Goal: Task Accomplishment & Management: Manage account settings

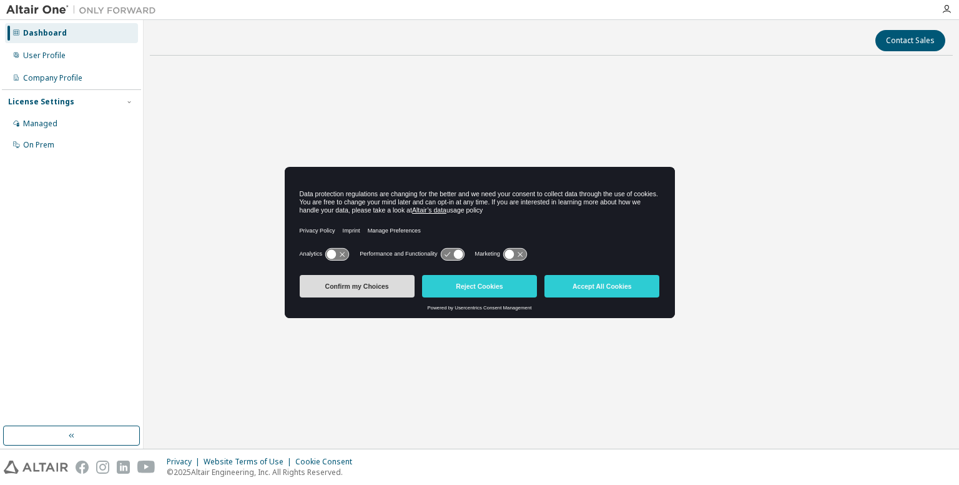
click at [395, 282] on button "Confirm my Choices" at bounding box center [357, 286] width 115 height 22
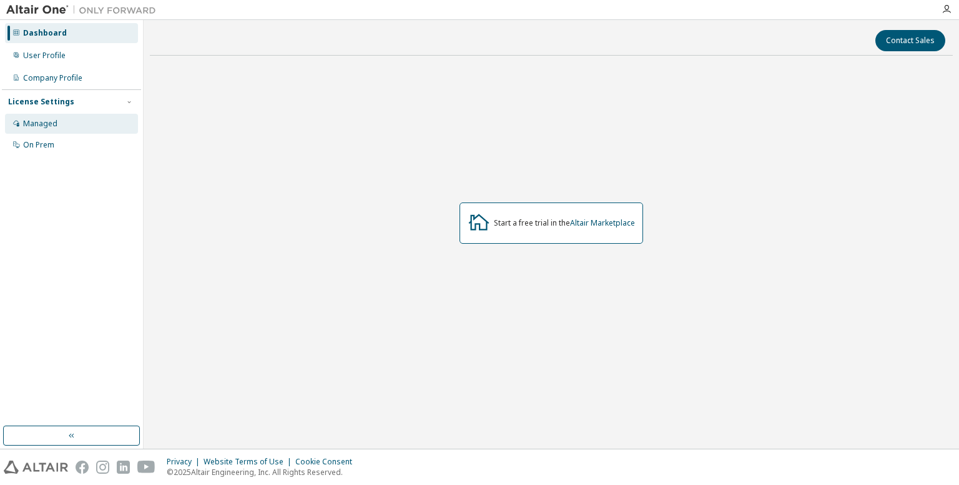
click at [71, 121] on div "Managed" at bounding box center [71, 124] width 133 height 20
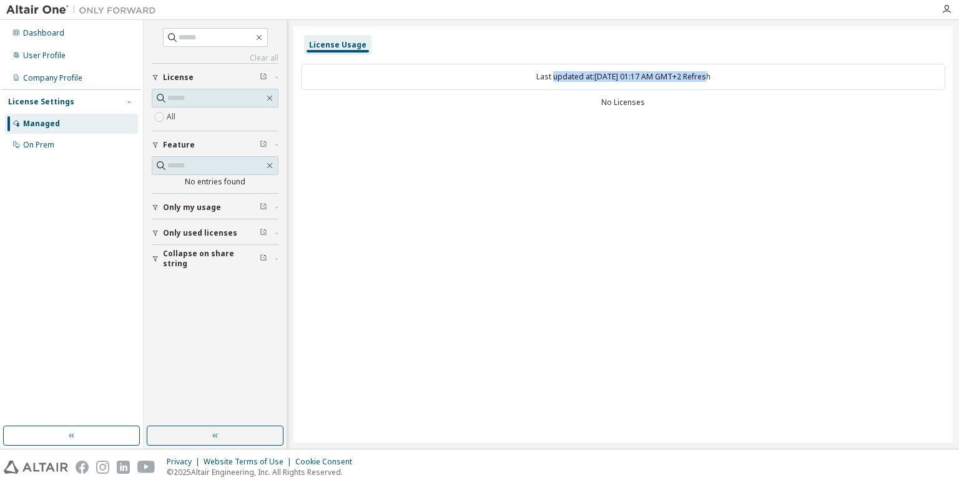
drag, startPoint x: 537, startPoint y: 76, endPoint x: 798, endPoint y: 82, distance: 260.5
click at [798, 82] on div "Last updated at: [DATE] 01:17 AM GMT+2 Refresh" at bounding box center [623, 77] width 644 height 26
click at [268, 205] on div "Only my usage" at bounding box center [219, 207] width 112 height 10
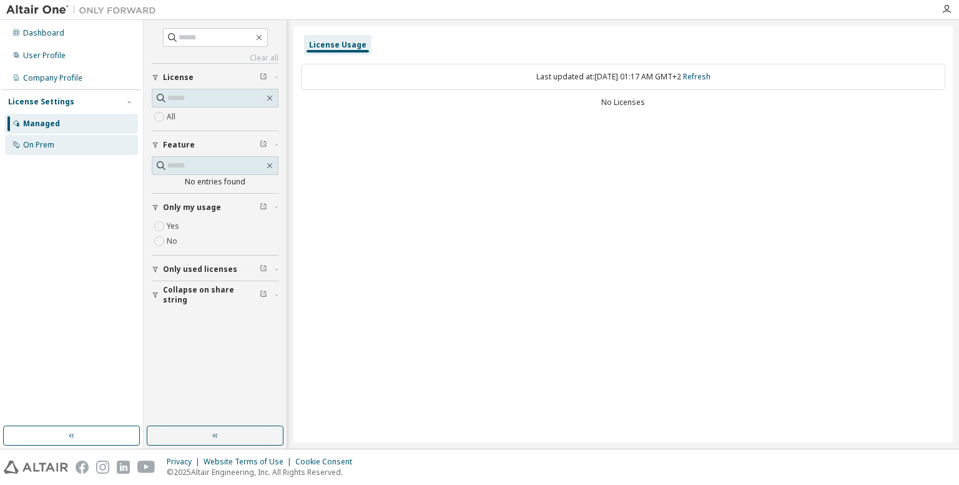
click at [57, 152] on div "On Prem" at bounding box center [71, 145] width 133 height 20
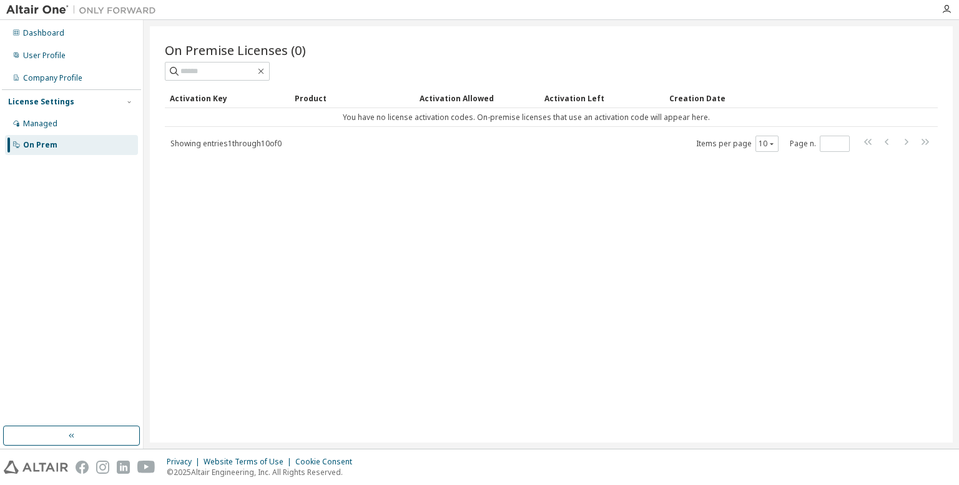
drag, startPoint x: 210, startPoint y: 144, endPoint x: 293, endPoint y: 148, distance: 83.1
click at [293, 148] on div "Showing entries 1 through 10 of 0 Items per page 10 Page n. *" at bounding box center [551, 143] width 773 height 18
click at [305, 150] on div "Showing entries 1 through 10 of 0 Items per page 10 Page n. *" at bounding box center [551, 143] width 773 height 18
click at [337, 112] on table "Activation Key Product Activation Allowed Activation Left Creation Date You hav…" at bounding box center [551, 107] width 773 height 39
drag, startPoint x: 349, startPoint y: 118, endPoint x: 623, endPoint y: 123, distance: 274.2
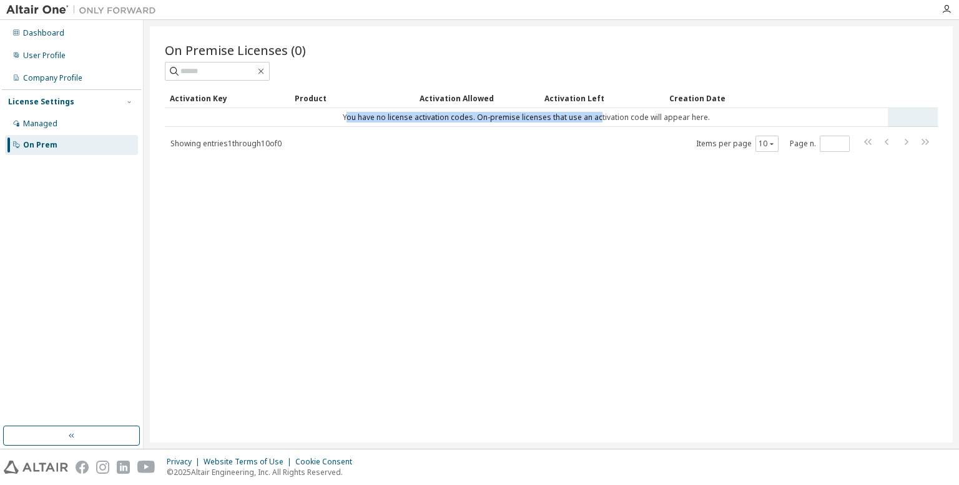
click at [613, 123] on td "You have no license activation codes. On-premise licenses that use an activatio…" at bounding box center [526, 117] width 723 height 19
click at [625, 123] on td "You have no license activation codes. On-premise licenses that use an activatio…" at bounding box center [526, 117] width 723 height 19
drag, startPoint x: 559, startPoint y: 113, endPoint x: 727, endPoint y: 116, distance: 168.0
click at [727, 115] on td "You have no license activation codes. On-premise licenses that use an activatio…" at bounding box center [526, 117] width 723 height 19
click at [590, 129] on div "Activation Key Product Activation Allowed Activation Left Creation Date You hav…" at bounding box center [551, 120] width 773 height 64
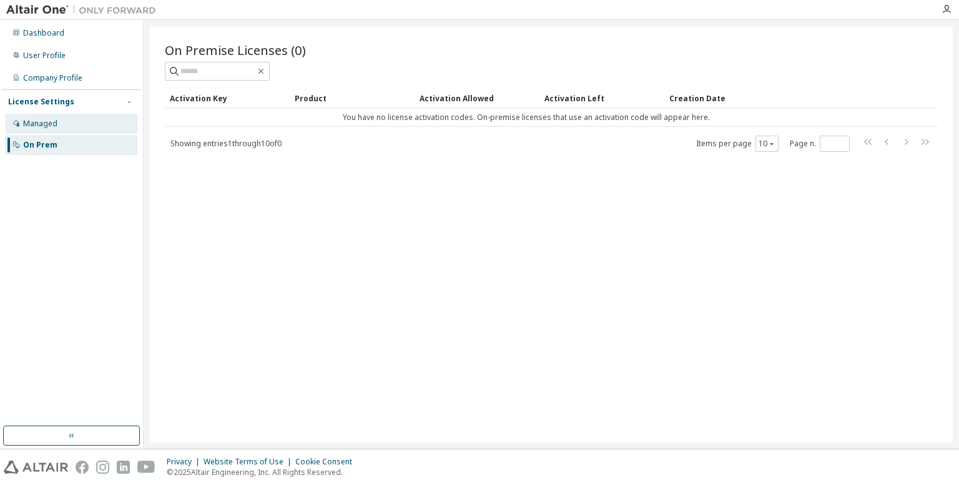
click at [99, 123] on div "Managed" at bounding box center [71, 124] width 133 height 20
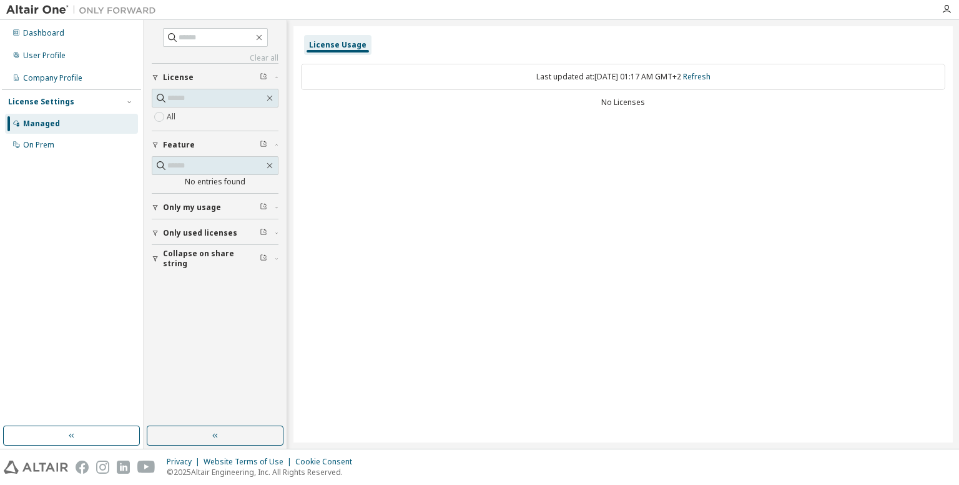
click at [222, 205] on div "Only my usage" at bounding box center [219, 207] width 112 height 10
click at [215, 231] on span "Only used licenses" at bounding box center [200, 233] width 74 height 10
click at [224, 233] on span "Only used licenses" at bounding box center [200, 233] width 74 height 10
click at [46, 79] on div "Company Profile" at bounding box center [52, 78] width 59 height 10
